Goal: Information Seeking & Learning: Learn about a topic

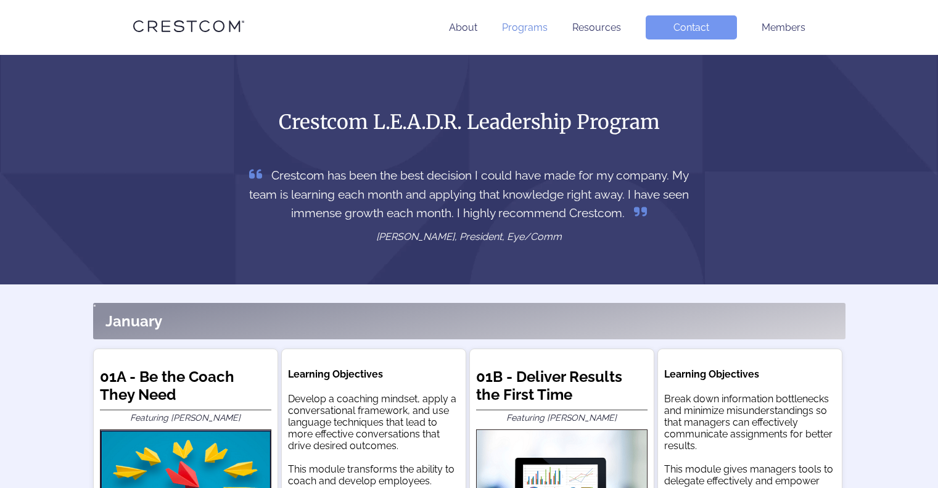
click at [530, 28] on link "Programs" at bounding box center [525, 28] width 46 height 12
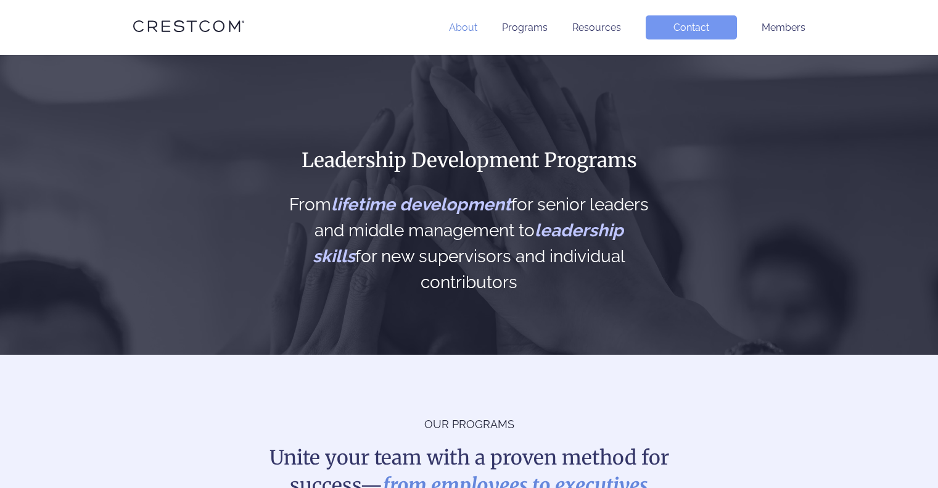
click at [474, 27] on link "About" at bounding box center [463, 28] width 28 height 12
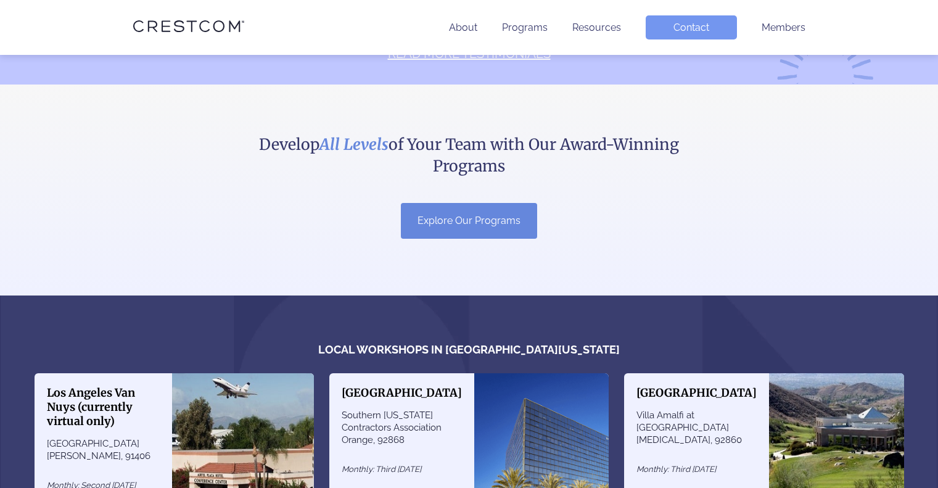
scroll to position [925, 0]
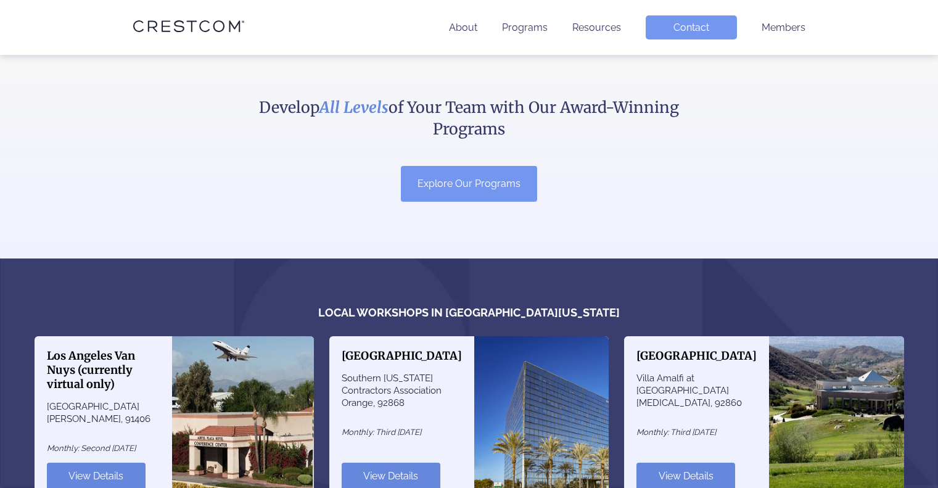
click at [514, 171] on link "Explore Our Programs" at bounding box center [469, 184] width 136 height 36
